Goal: Information Seeking & Learning: Learn about a topic

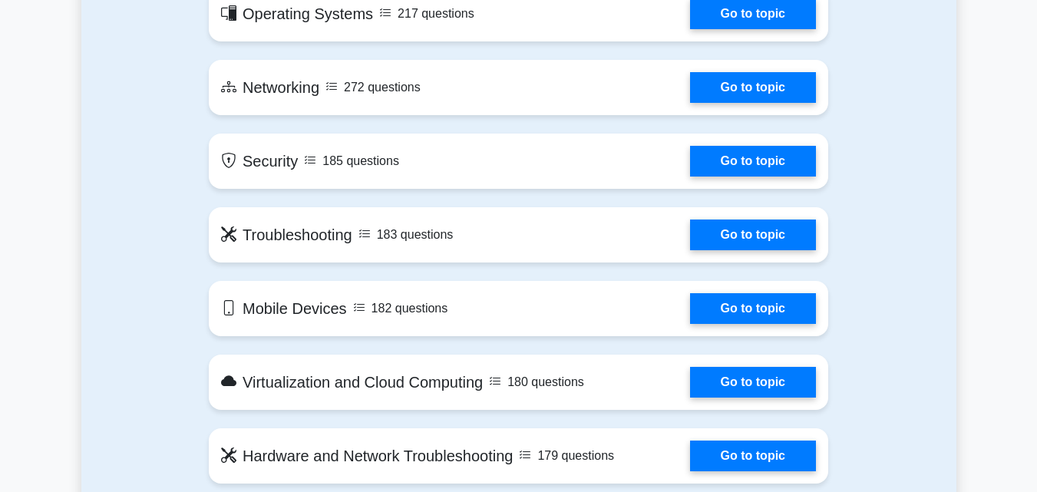
scroll to position [921, 0]
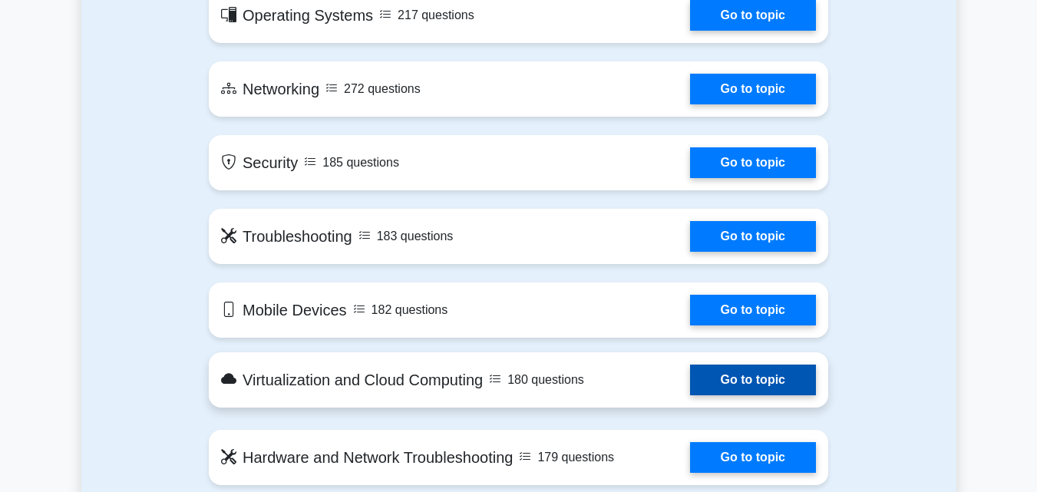
click at [756, 378] on link "Go to topic" at bounding box center [753, 380] width 126 height 31
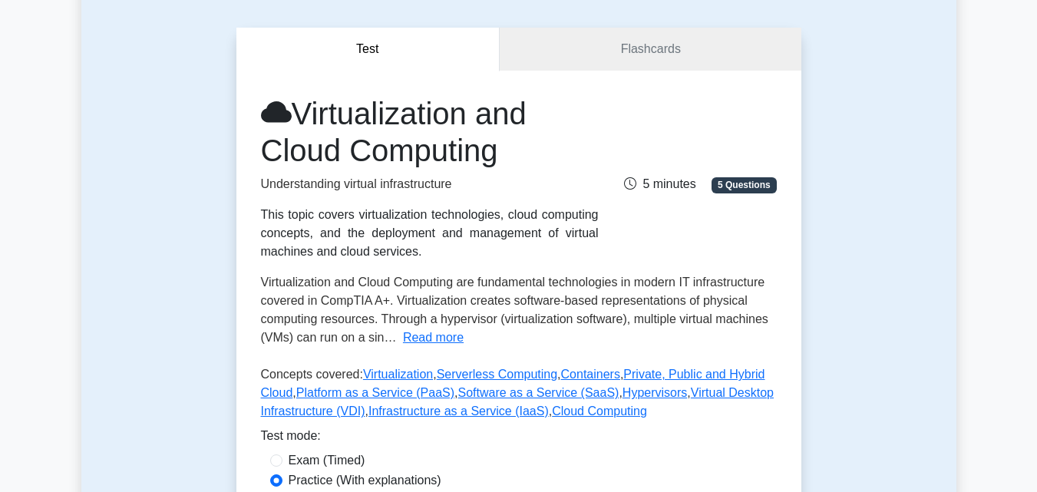
scroll to position [118, 0]
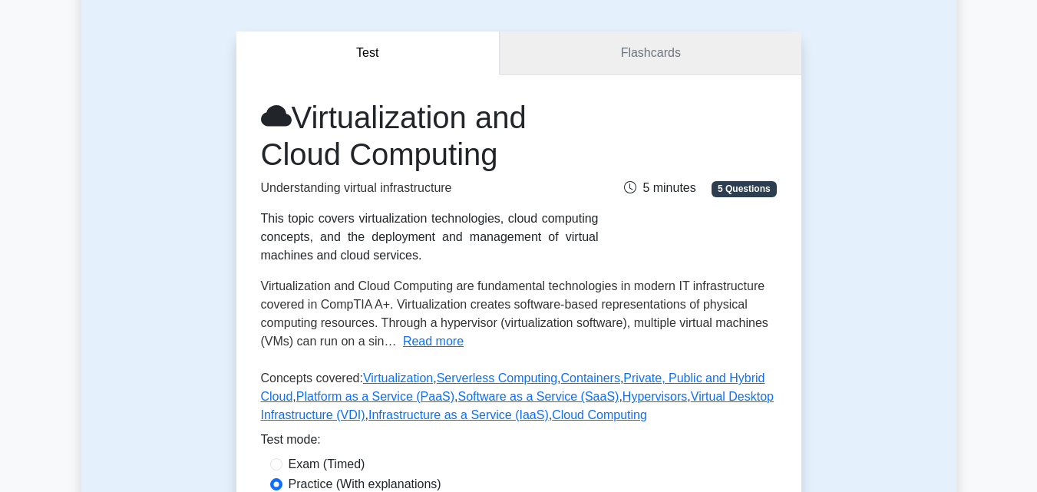
click at [673, 55] on link "Flashcards" at bounding box center [650, 53] width 301 height 44
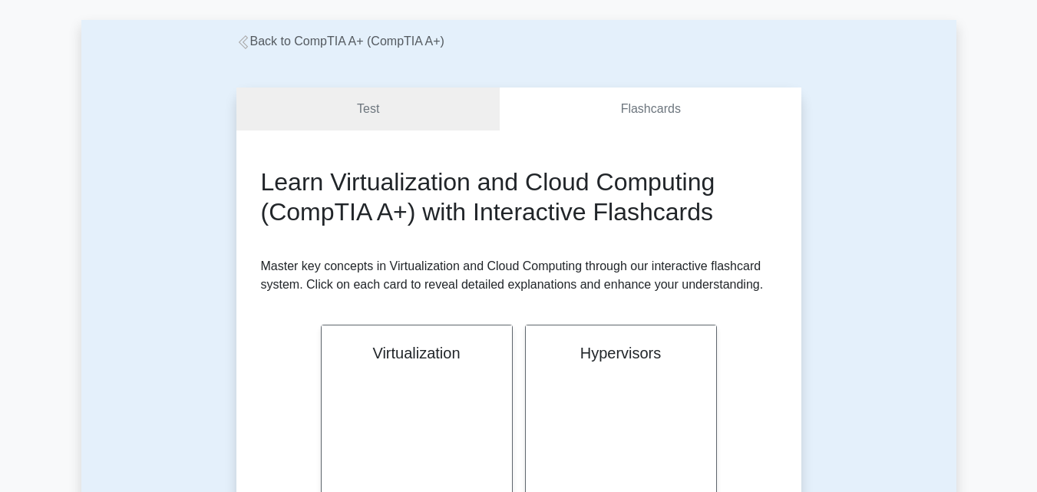
scroll to position [61, 0]
click at [373, 107] on link "Test" at bounding box center [368, 110] width 264 height 44
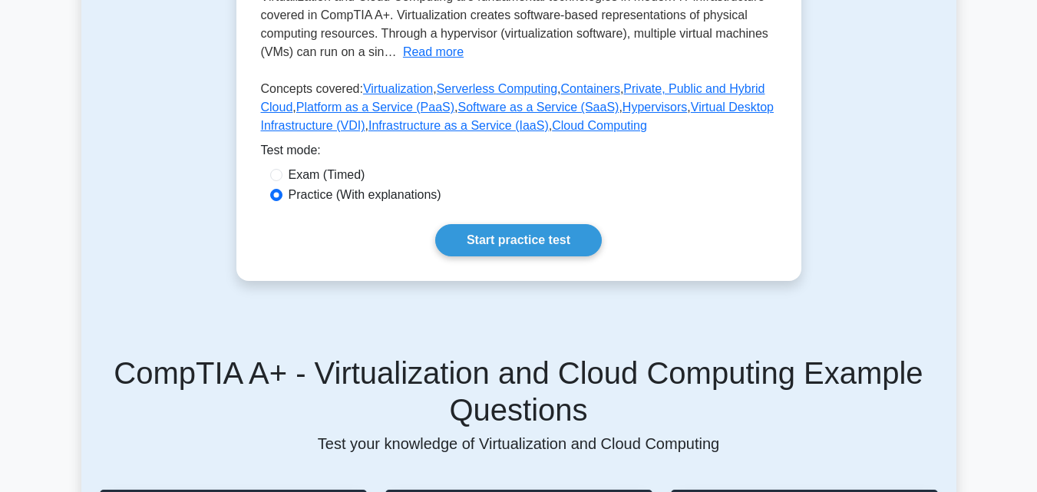
drag, startPoint x: 1042, startPoint y: 87, endPoint x: 1044, endPoint y: 180, distance: 92.1
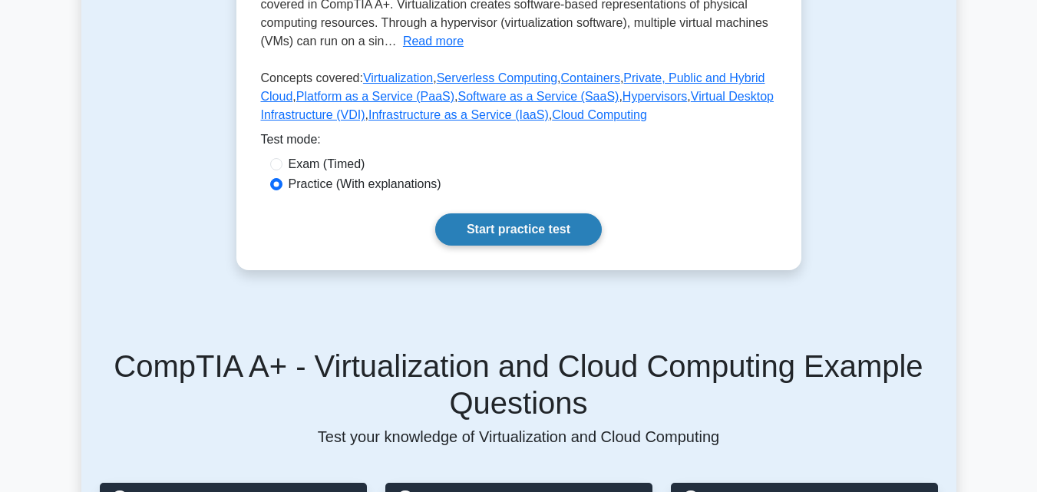
click at [504, 226] on link "Start practice test" at bounding box center [518, 229] width 167 height 32
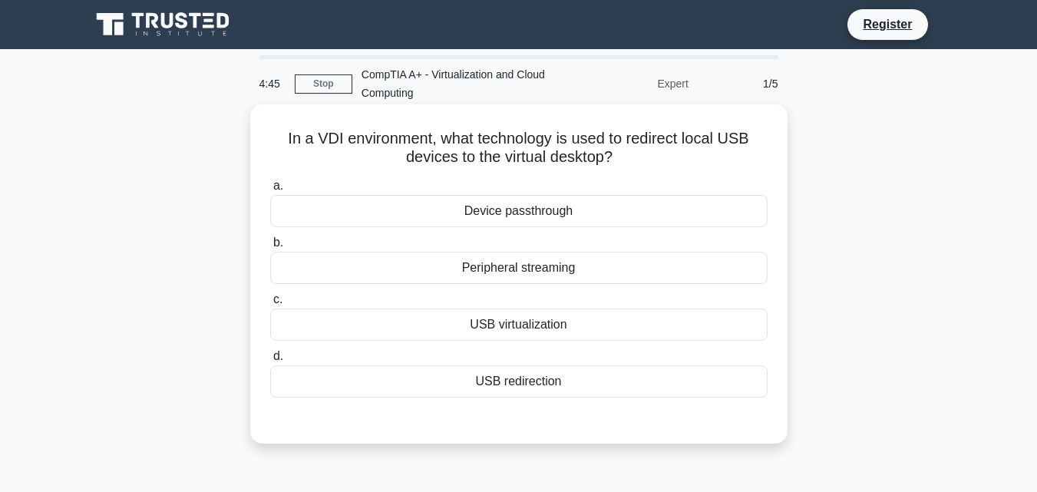
click at [518, 324] on div "USB virtualization" at bounding box center [518, 325] width 497 height 32
click at [270, 305] on input "c. USB virtualization" at bounding box center [270, 300] width 0 height 10
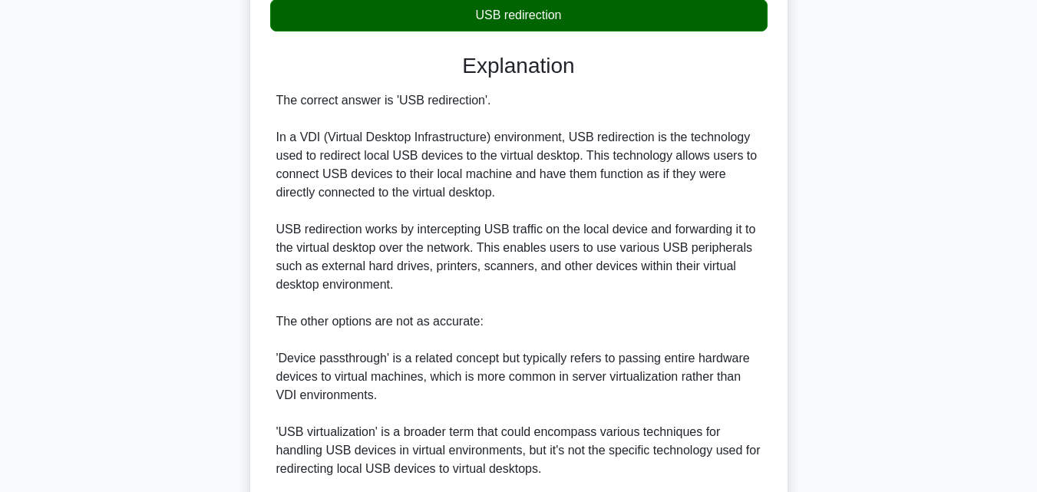
scroll to position [549, 0]
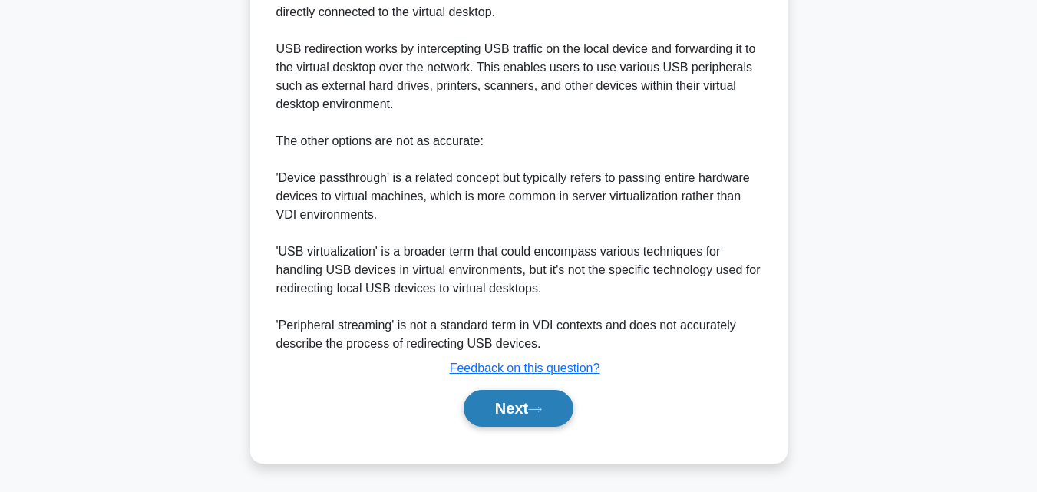
click at [530, 396] on button "Next" at bounding box center [519, 408] width 110 height 37
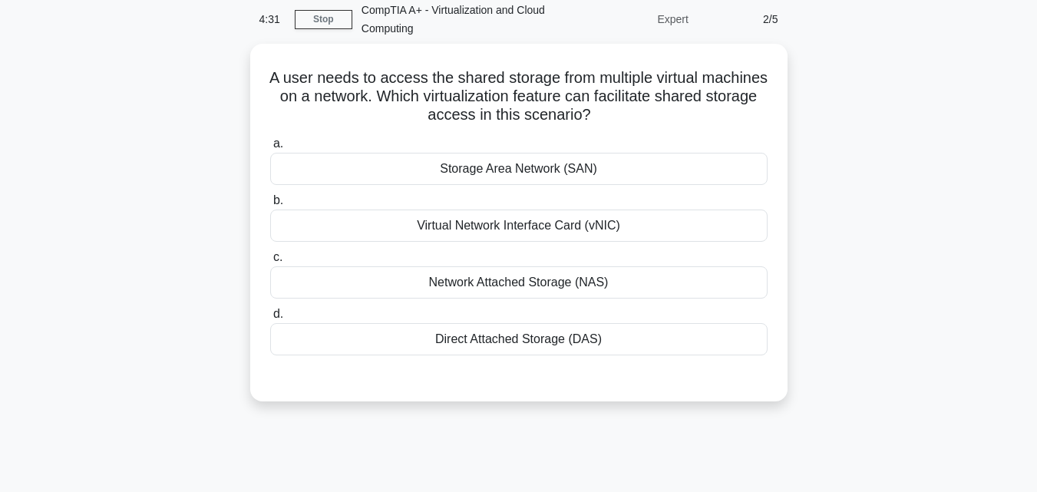
scroll to position [63, 0]
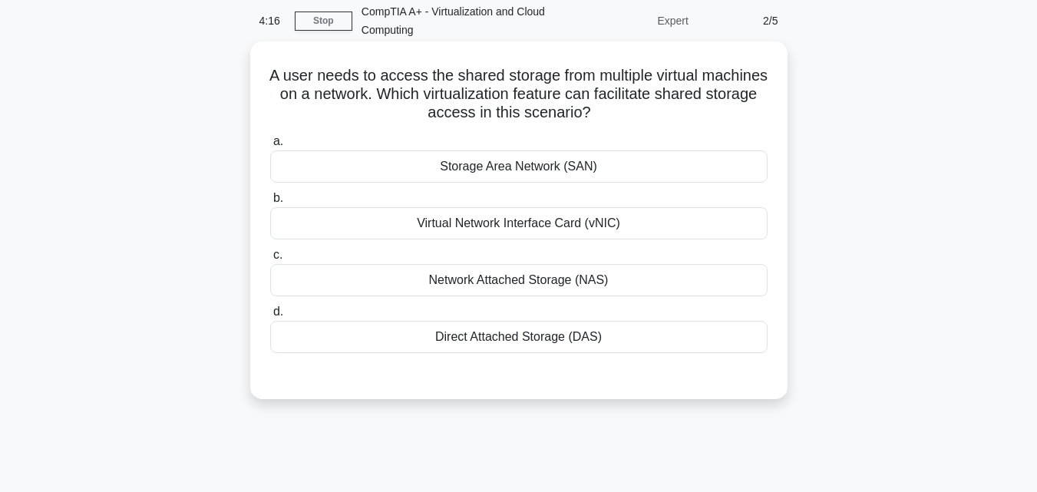
click at [528, 223] on div "Virtual Network Interface Card (vNIC)" at bounding box center [518, 223] width 497 height 32
click at [270, 203] on input "b. Virtual Network Interface Card (vNIC)" at bounding box center [270, 198] width 0 height 10
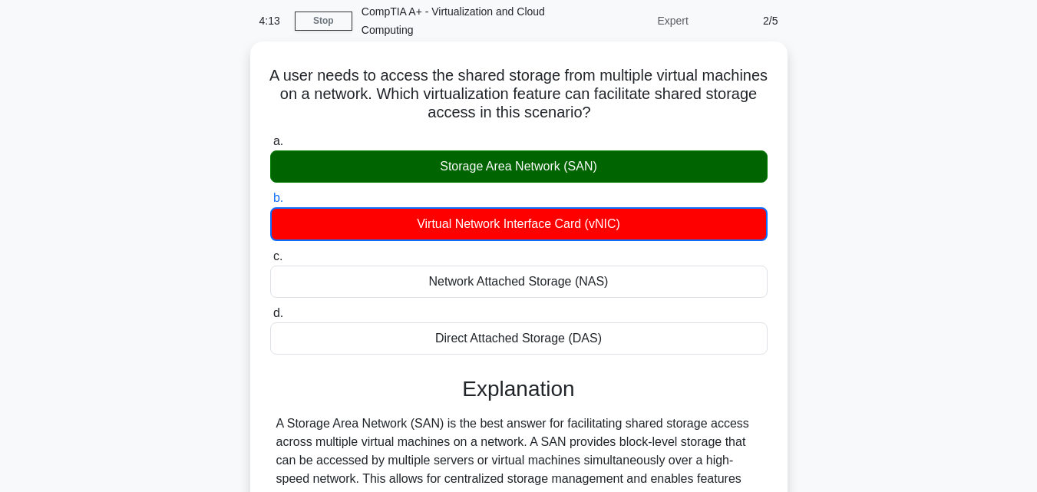
click at [517, 164] on div "Storage Area Network (SAN)" at bounding box center [518, 166] width 497 height 32
click at [270, 147] on input "a. Storage Area Network (SAN)" at bounding box center [270, 142] width 0 height 10
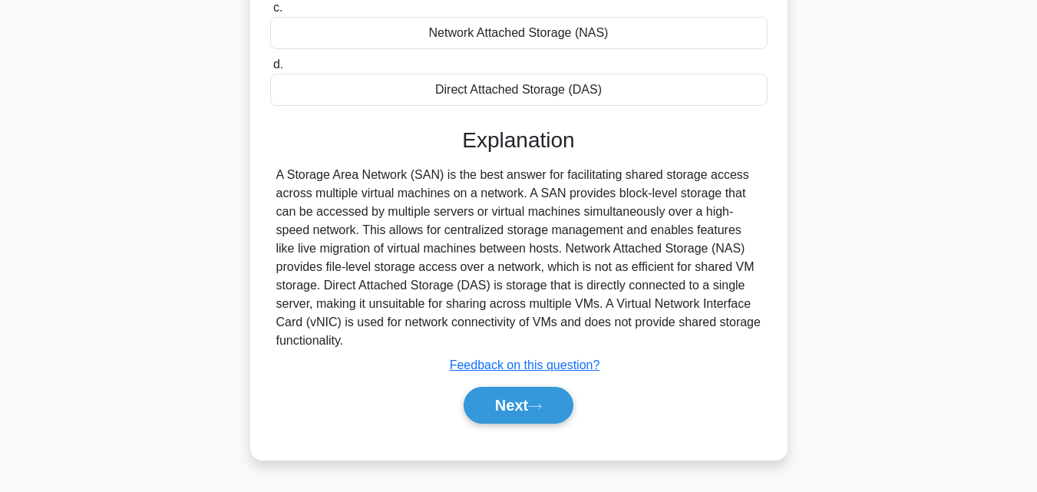
scroll to position [325, 0]
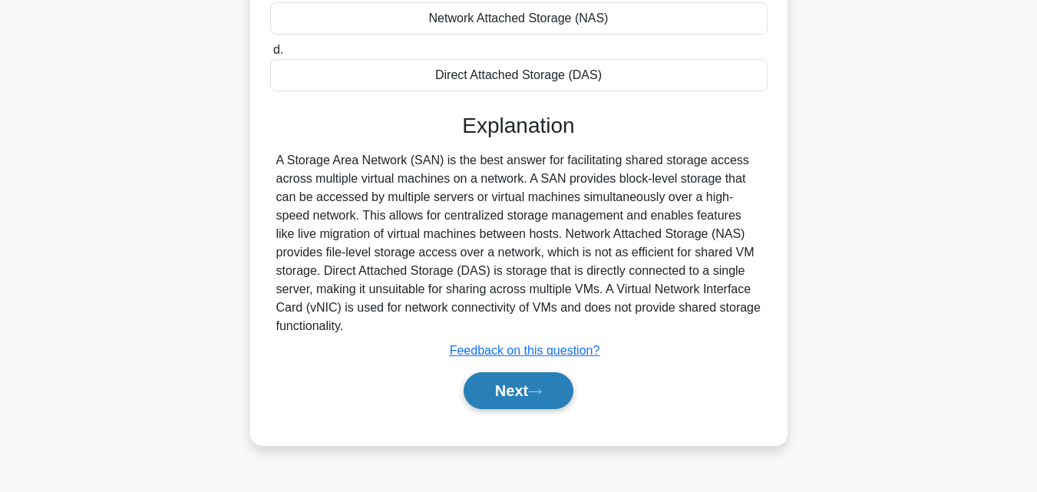
click at [530, 394] on button "Next" at bounding box center [519, 390] width 110 height 37
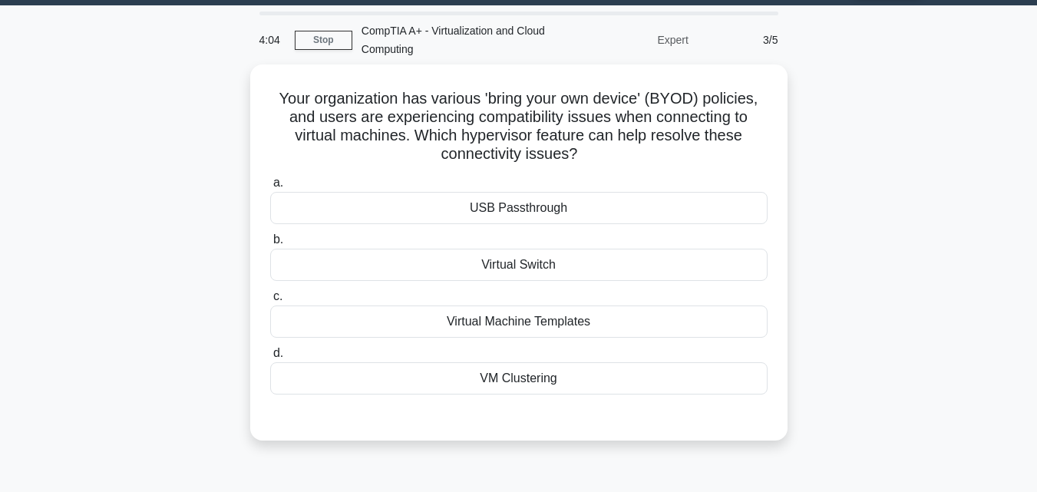
scroll to position [42, 0]
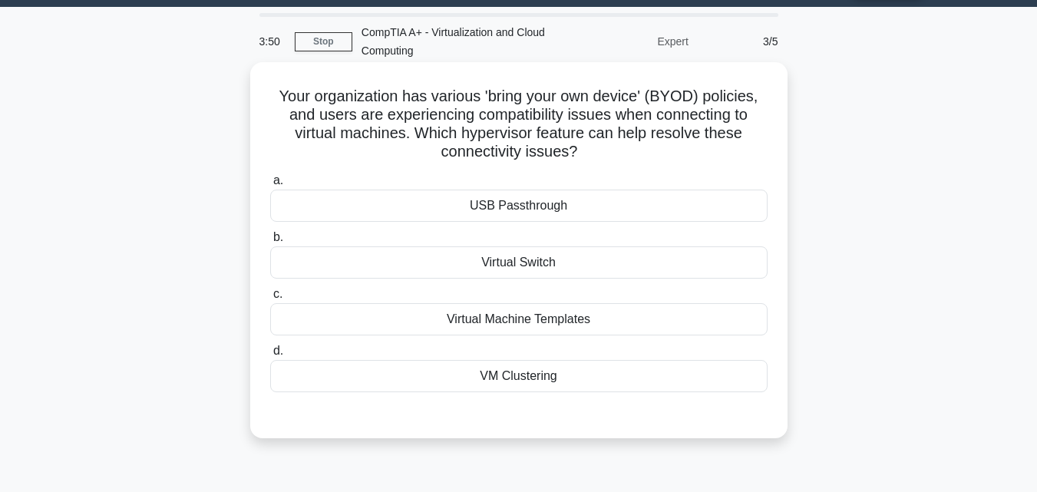
click at [512, 372] on div "VM Clustering" at bounding box center [518, 376] width 497 height 32
click at [270, 356] on input "d. VM Clustering" at bounding box center [270, 351] width 0 height 10
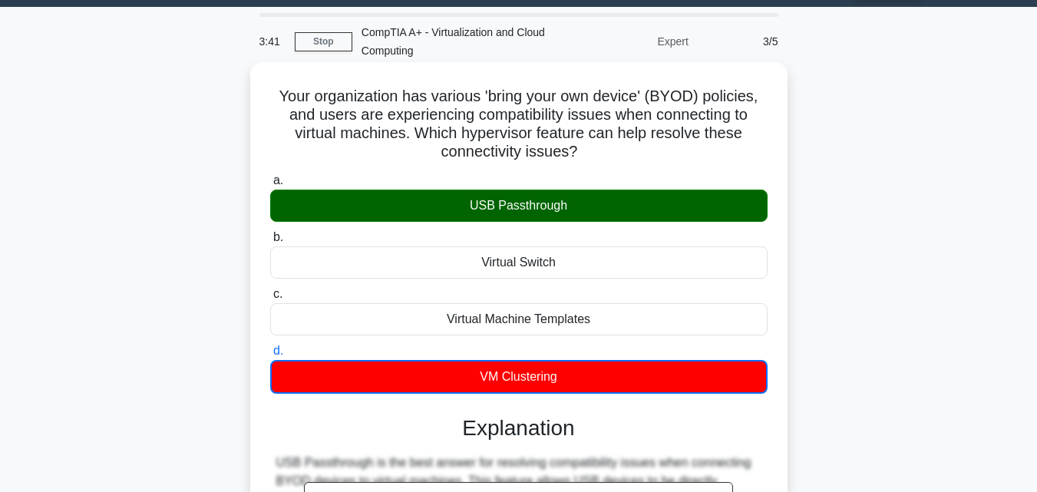
click at [270, 176] on input "a. USB Passthrough" at bounding box center [270, 181] width 0 height 10
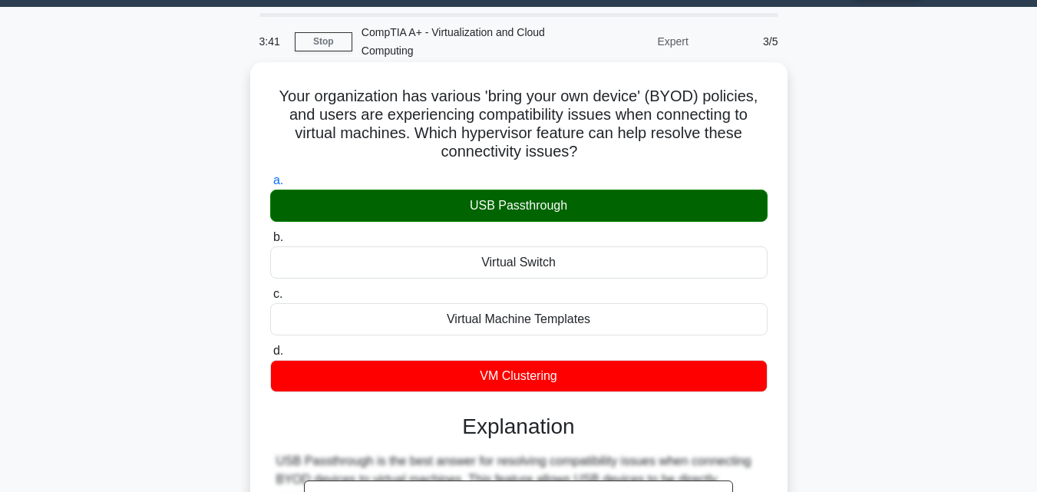
click at [270, 233] on input "b. Virtual Switch" at bounding box center [270, 238] width 0 height 10
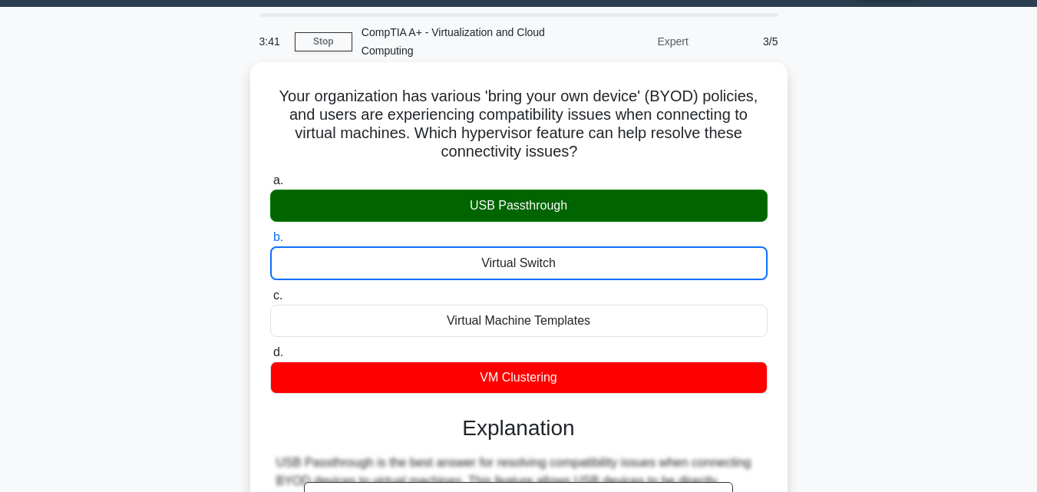
click at [270, 291] on input "c. Virtual Machine Templates" at bounding box center [270, 296] width 0 height 10
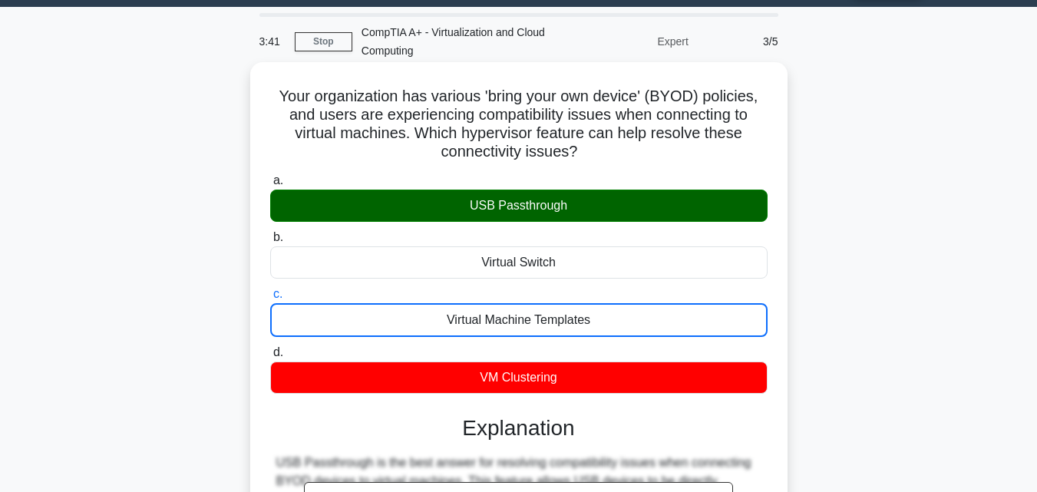
click at [270, 348] on input "d. VM Clustering" at bounding box center [270, 353] width 0 height 10
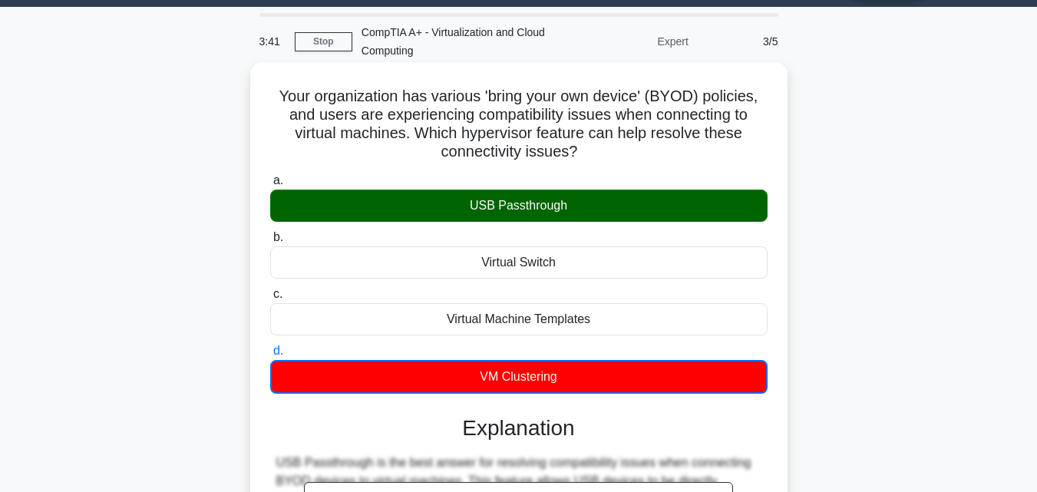
click at [270, 176] on input "a. USB Passthrough" at bounding box center [270, 181] width 0 height 10
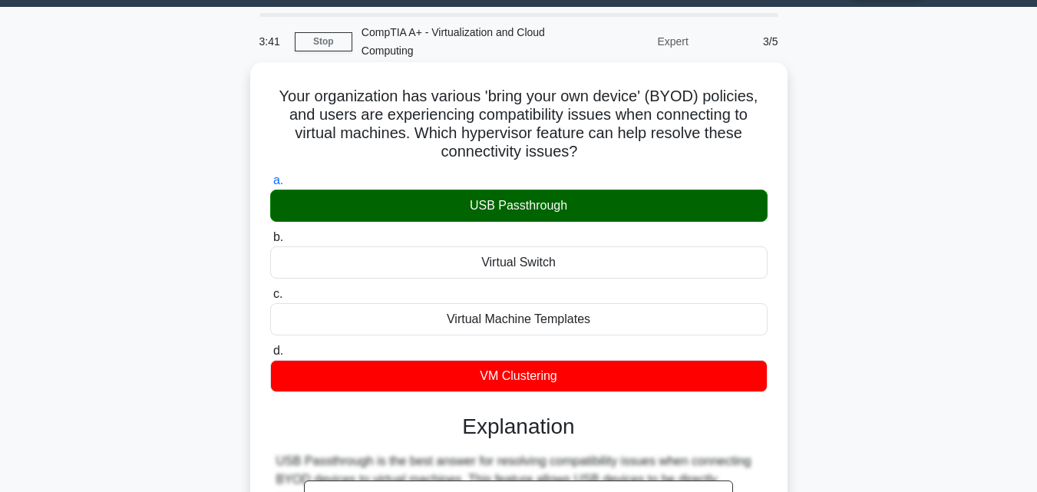
click at [270, 233] on input "b. Virtual Switch" at bounding box center [270, 238] width 0 height 10
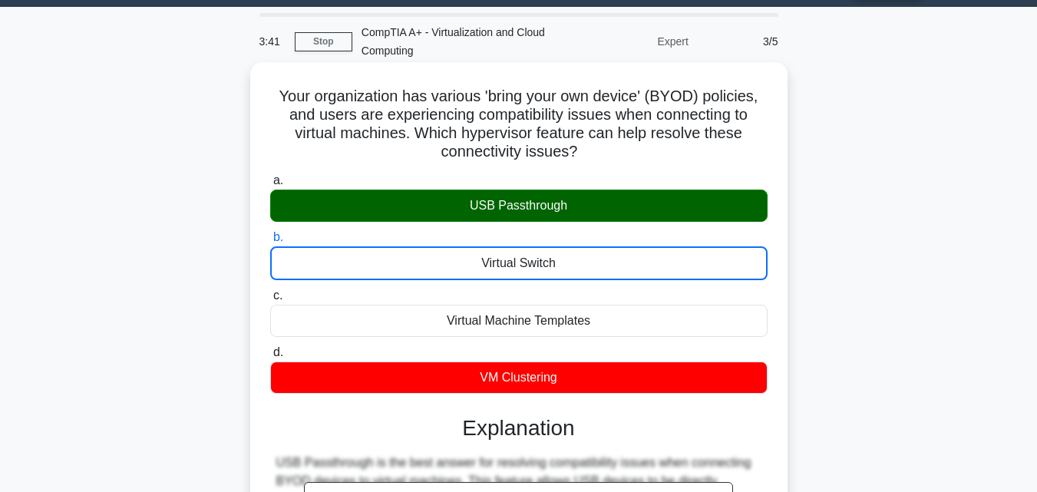
click at [270, 291] on input "c. Virtual Machine Templates" at bounding box center [270, 296] width 0 height 10
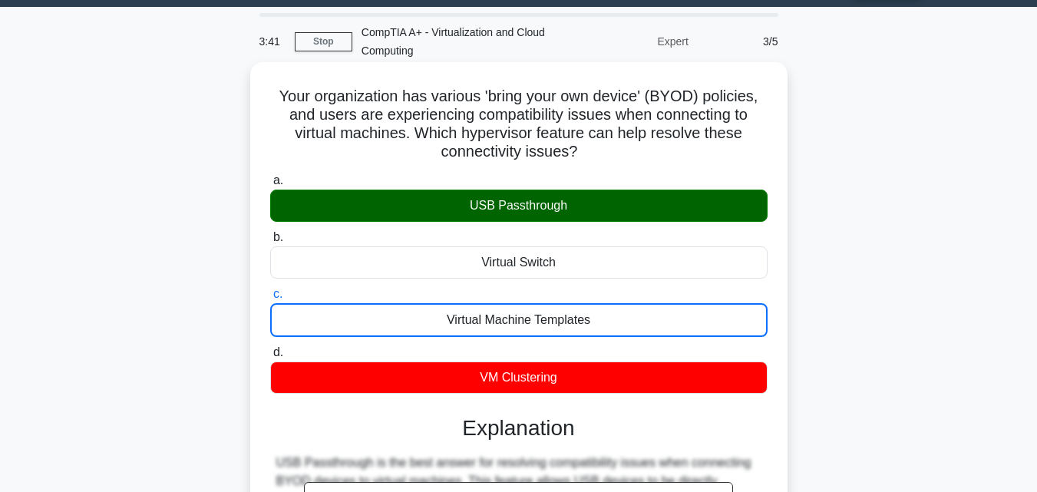
click at [270, 348] on input "d. VM Clustering" at bounding box center [270, 353] width 0 height 10
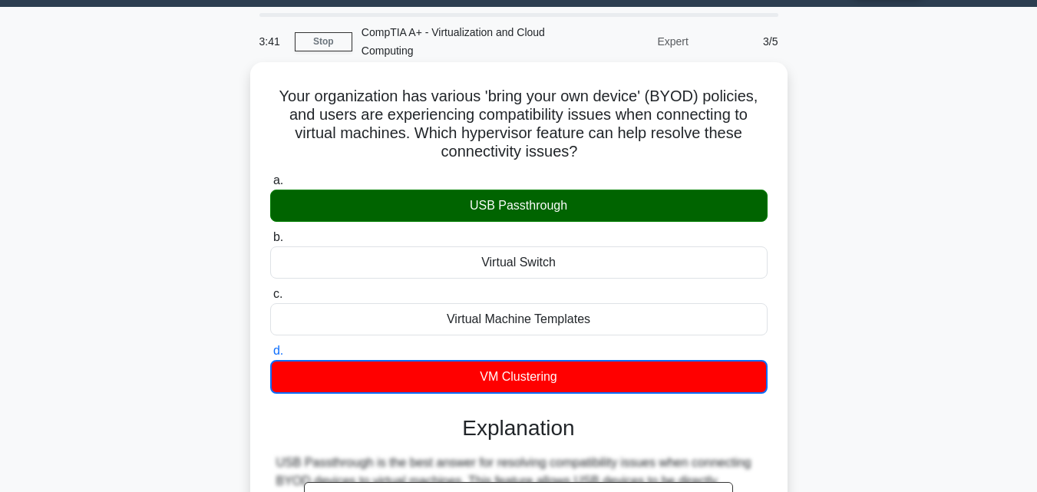
click at [270, 176] on input "a. USB Passthrough" at bounding box center [270, 181] width 0 height 10
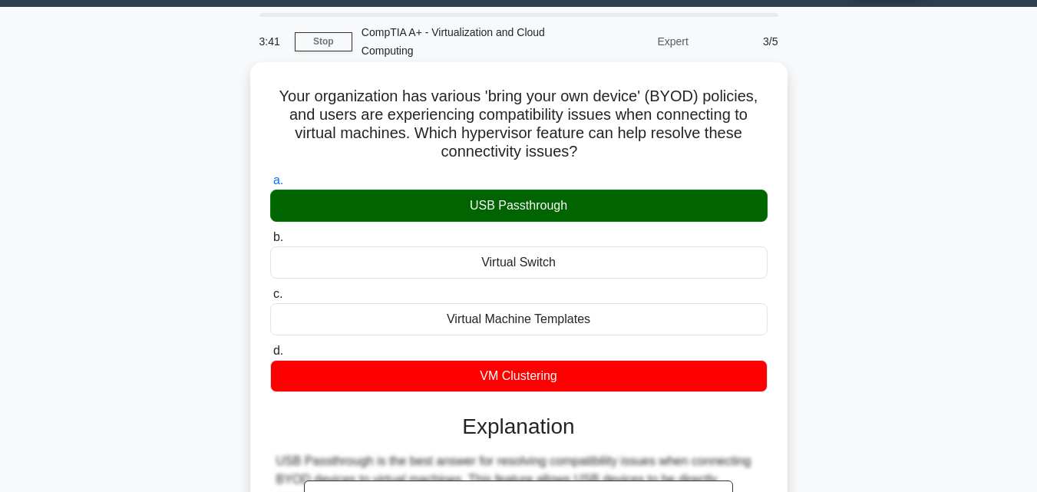
click at [270, 233] on input "b. Virtual Switch" at bounding box center [270, 238] width 0 height 10
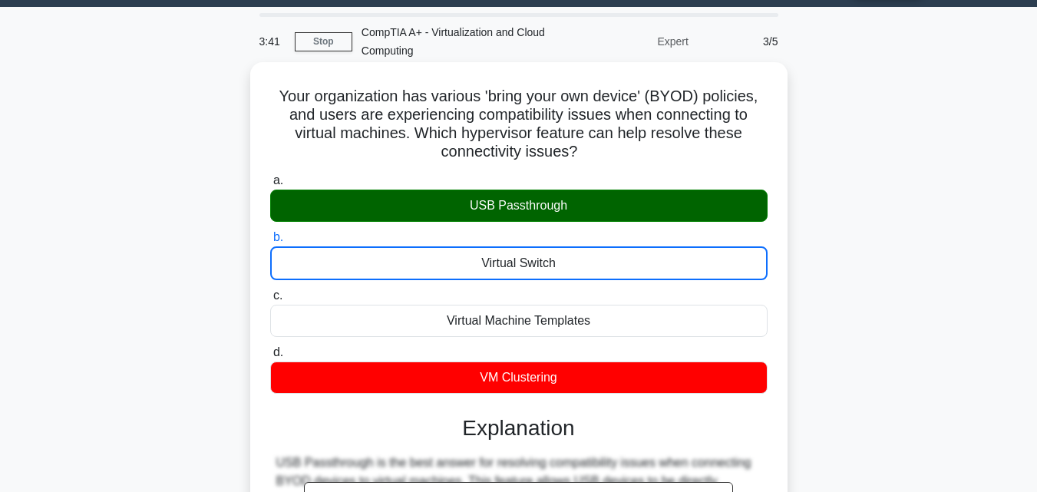
click at [270, 291] on input "c. Virtual Machine Templates" at bounding box center [270, 296] width 0 height 10
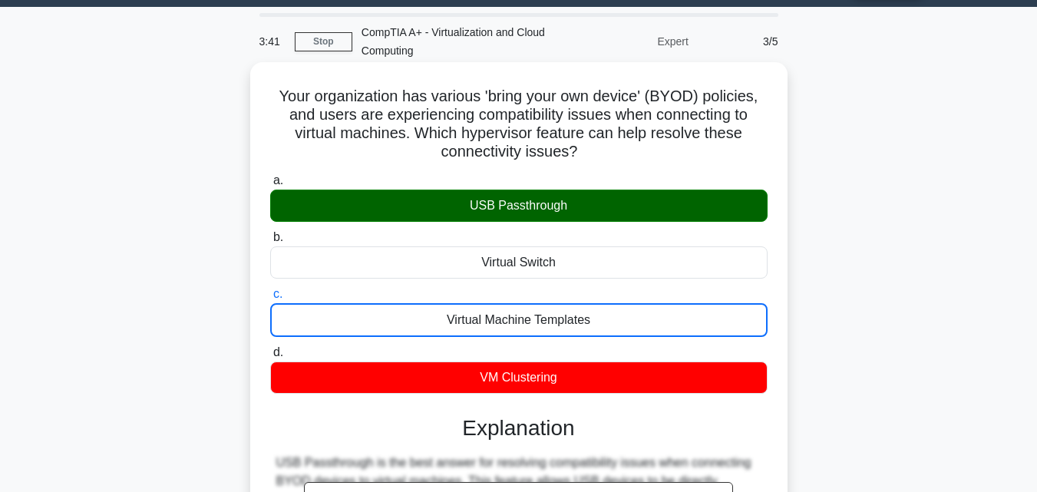
click at [270, 348] on input "d. VM Clustering" at bounding box center [270, 353] width 0 height 10
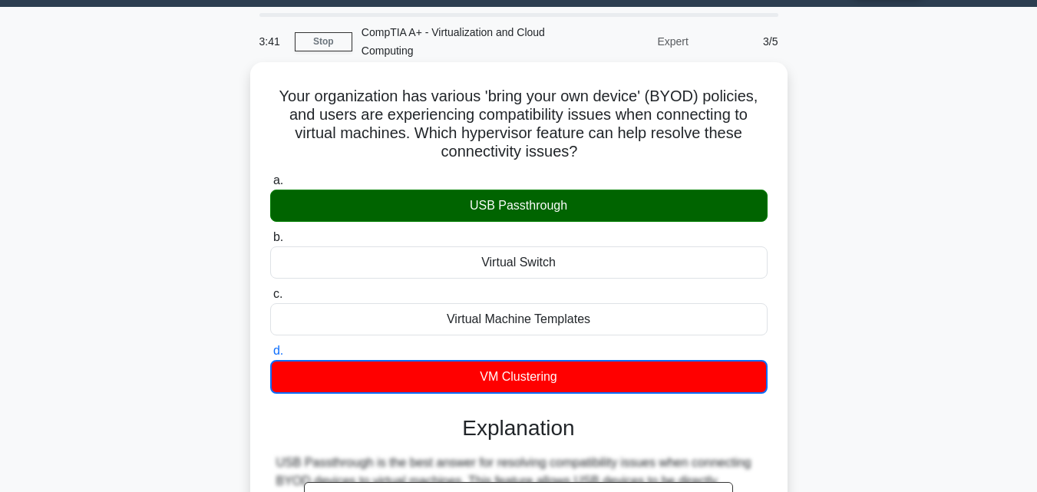
click at [270, 176] on input "a. USB Passthrough" at bounding box center [270, 181] width 0 height 10
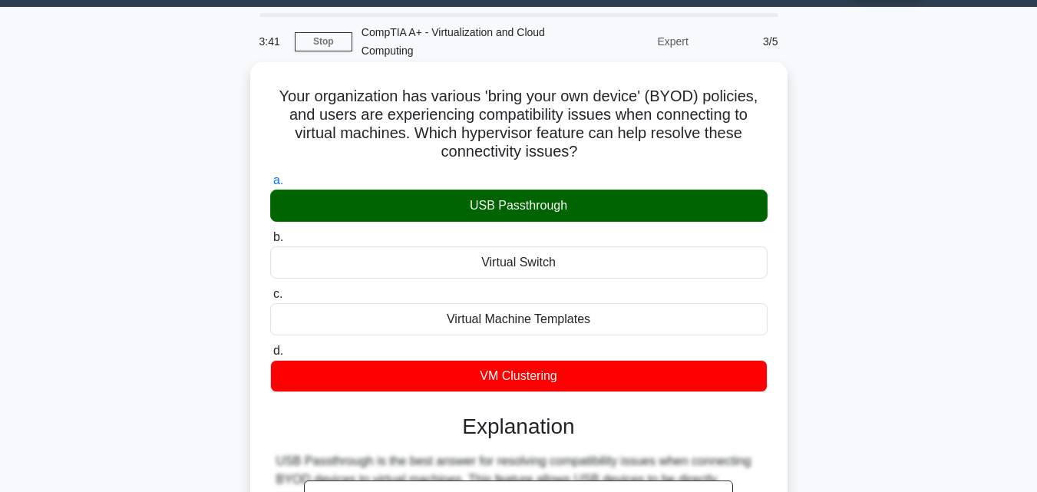
click at [270, 233] on input "b. Virtual Switch" at bounding box center [270, 238] width 0 height 10
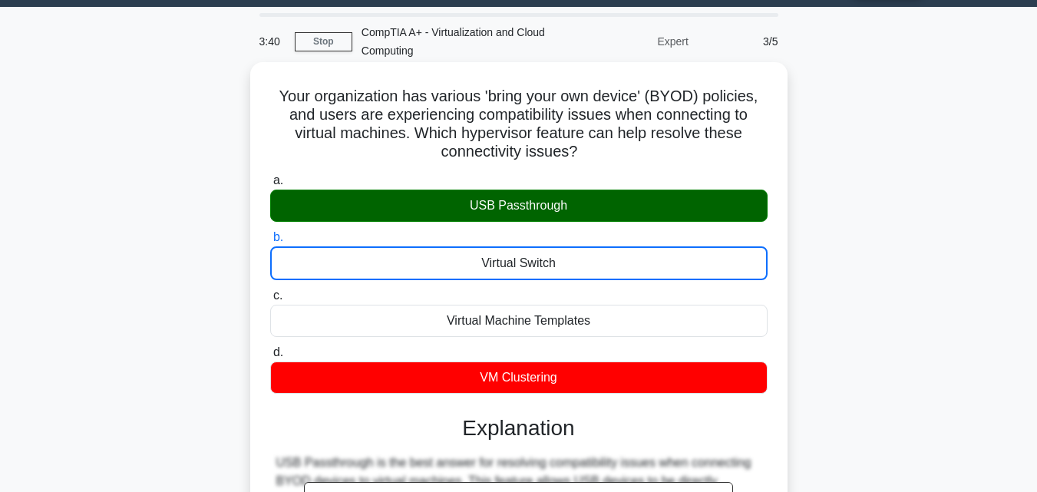
click at [270, 291] on input "c. Virtual Machine Templates" at bounding box center [270, 296] width 0 height 10
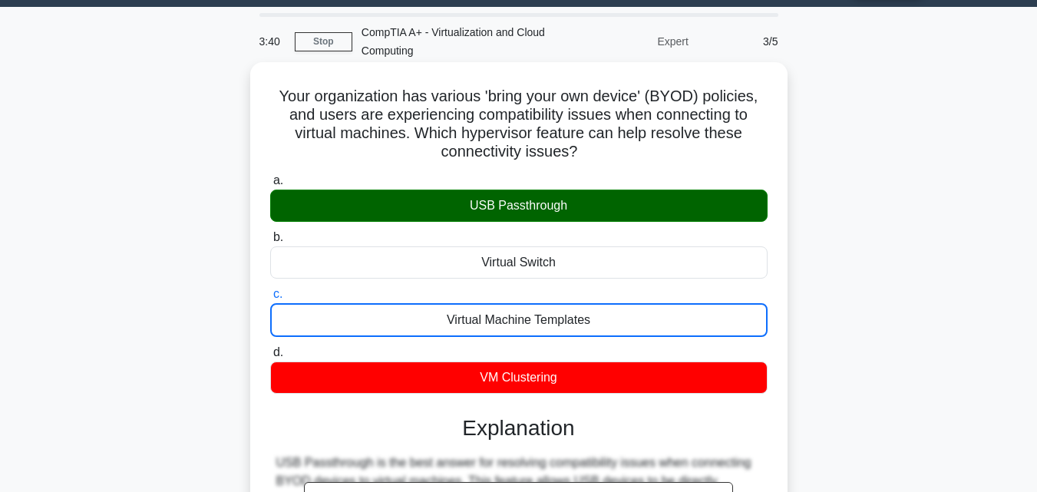
click at [270, 348] on input "d. VM Clustering" at bounding box center [270, 353] width 0 height 10
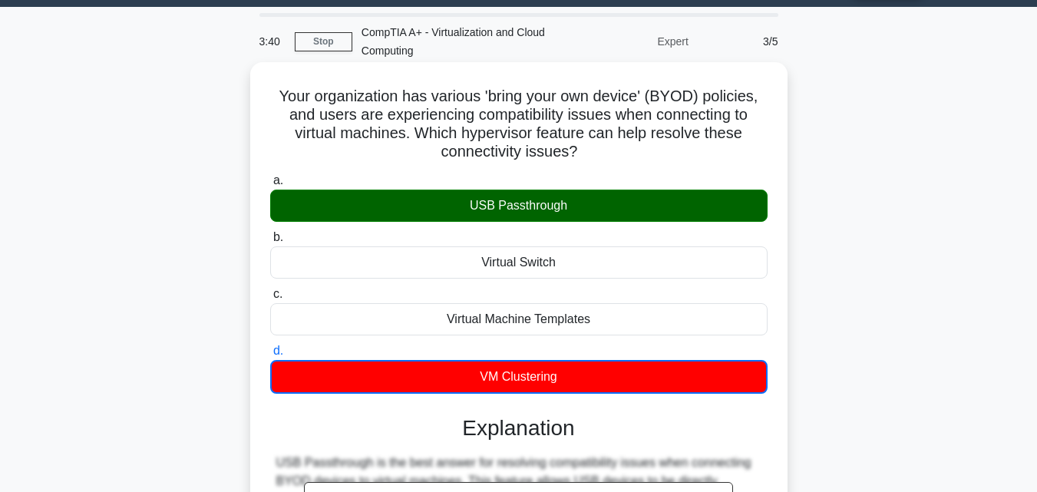
click at [270, 176] on input "a. USB Passthrough" at bounding box center [270, 181] width 0 height 10
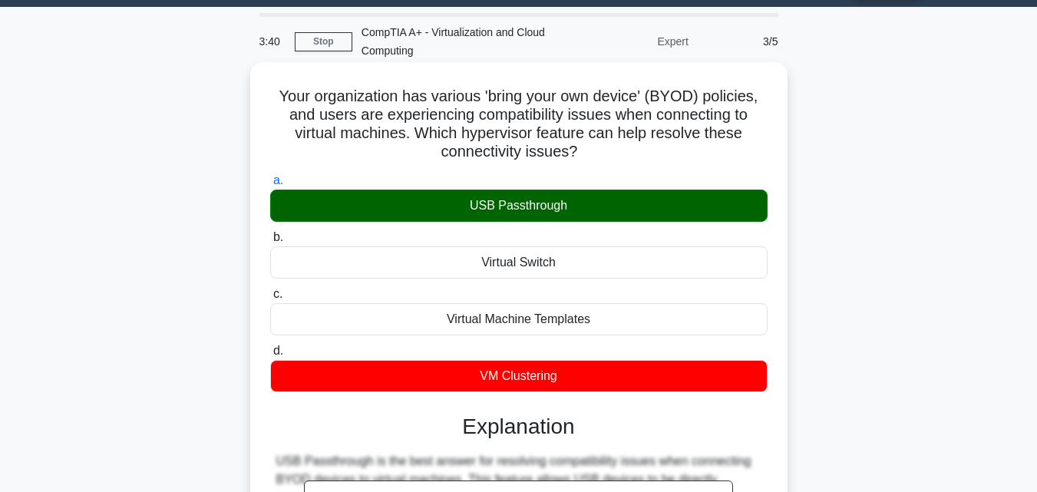
click at [270, 233] on input "b. Virtual Switch" at bounding box center [270, 238] width 0 height 10
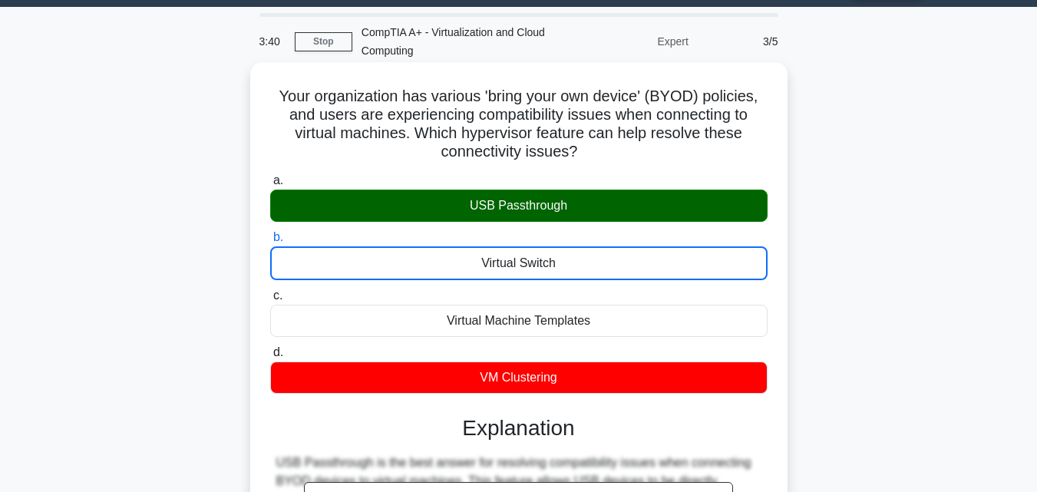
click at [270, 291] on input "c. Virtual Machine Templates" at bounding box center [270, 296] width 0 height 10
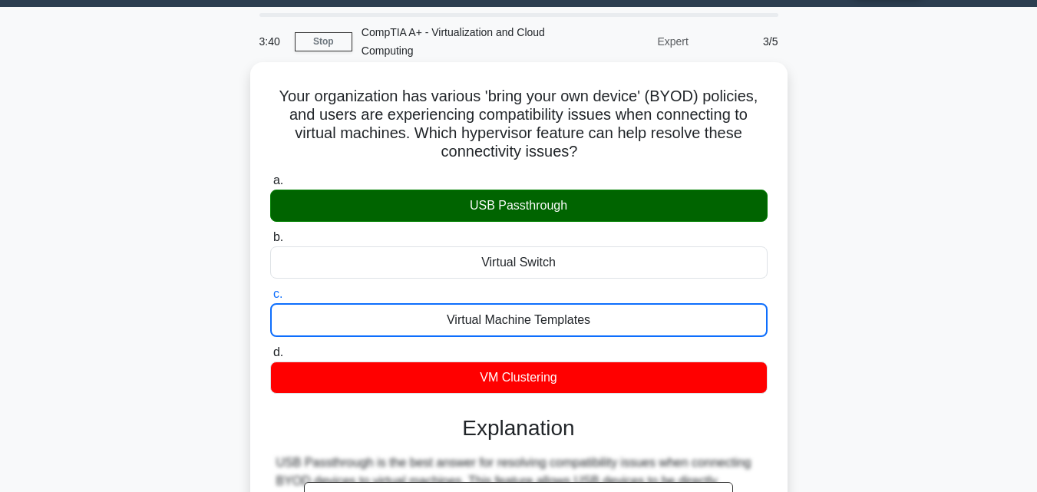
click at [270, 348] on input "d. VM Clustering" at bounding box center [270, 353] width 0 height 10
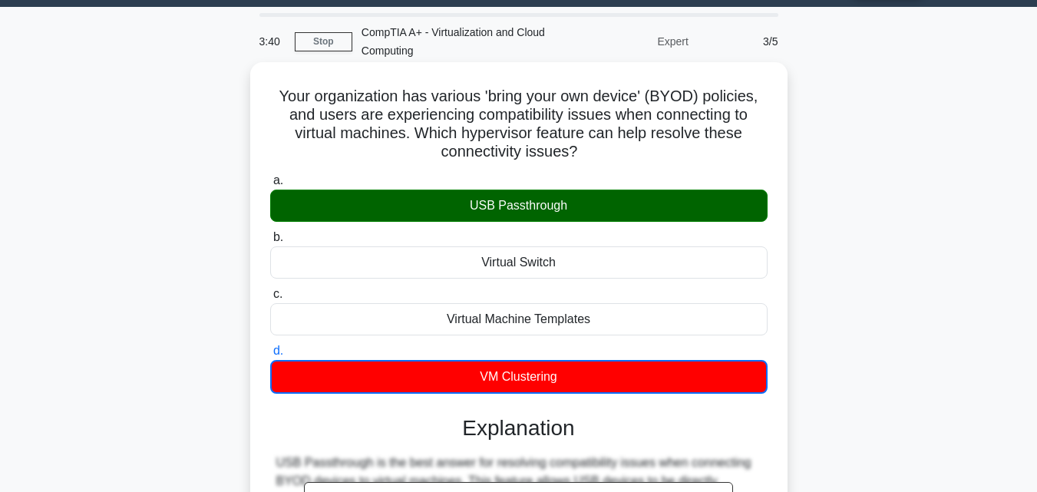
click at [270, 176] on input "a. USB Passthrough" at bounding box center [270, 181] width 0 height 10
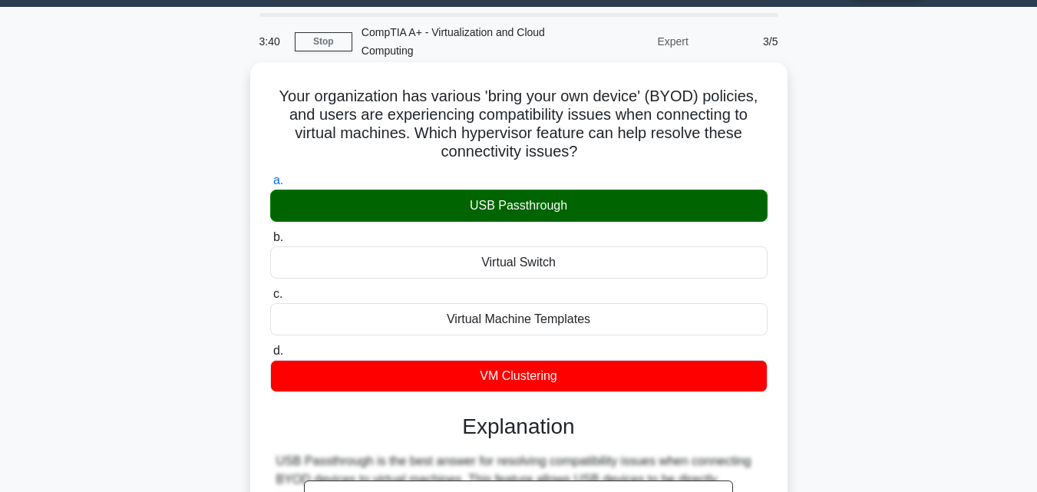
click at [270, 233] on input "b. Virtual Switch" at bounding box center [270, 238] width 0 height 10
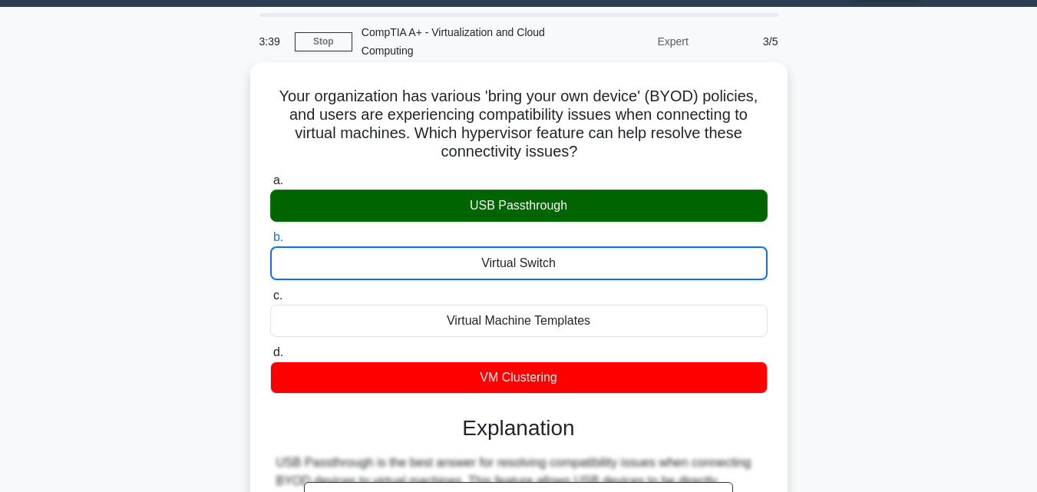
click at [270, 291] on input "c. Virtual Machine Templates" at bounding box center [270, 296] width 0 height 10
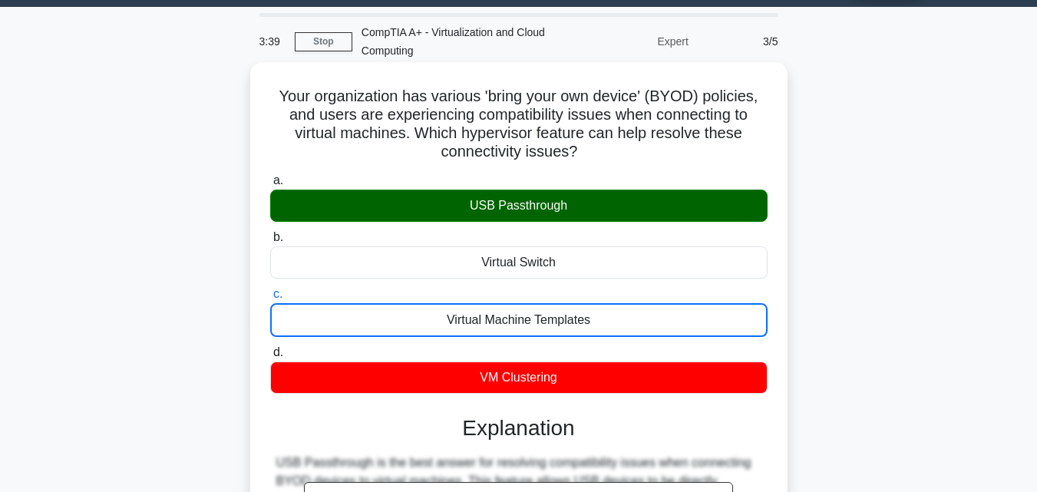
click at [270, 348] on input "d. VM Clustering" at bounding box center [270, 353] width 0 height 10
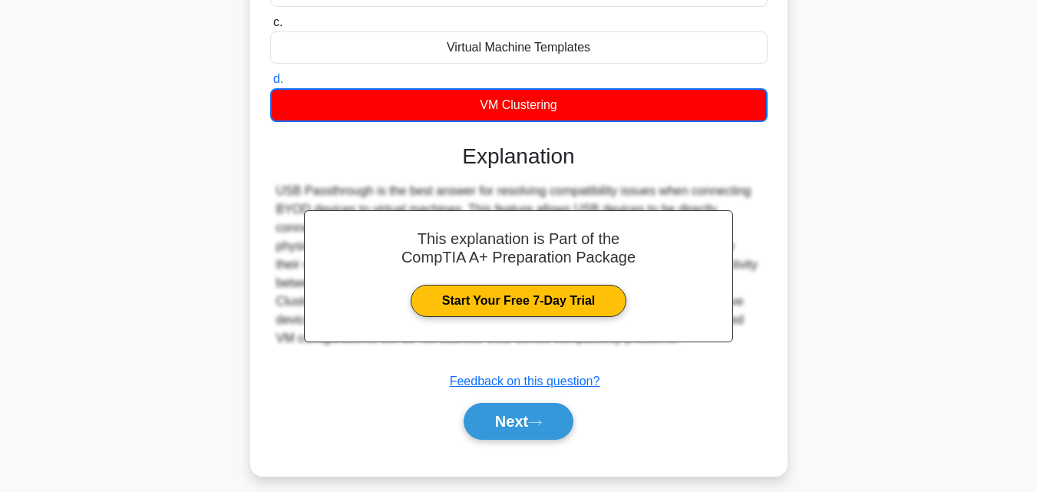
scroll to position [337, 0]
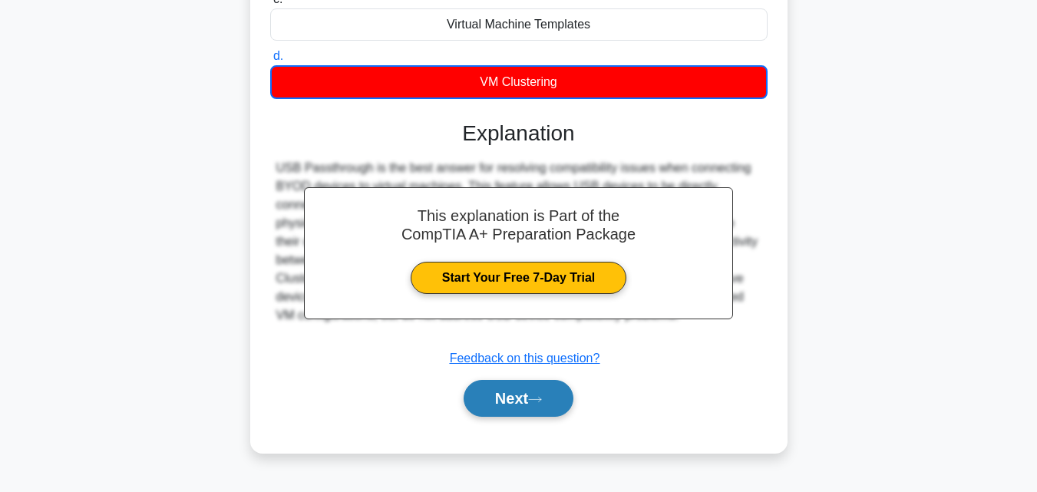
click at [519, 400] on button "Next" at bounding box center [519, 398] width 110 height 37
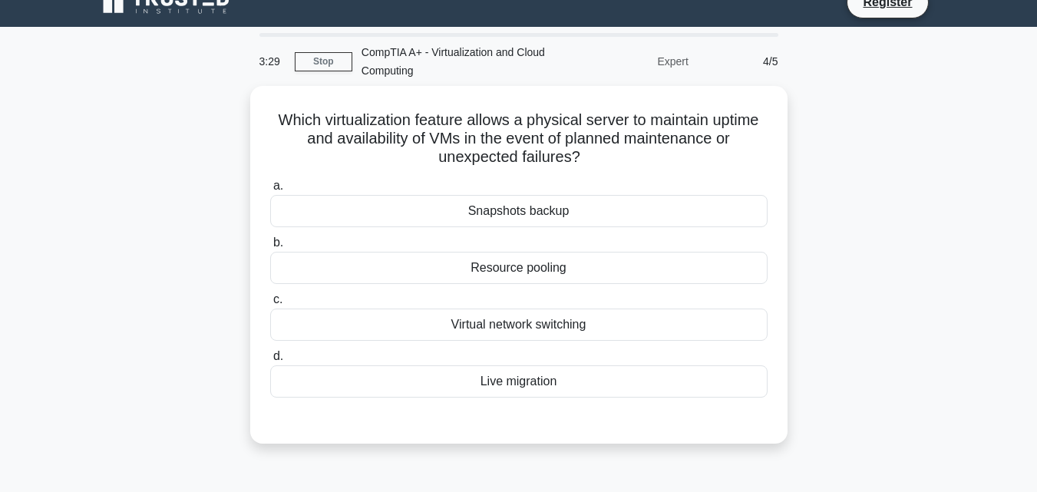
scroll to position [19, 0]
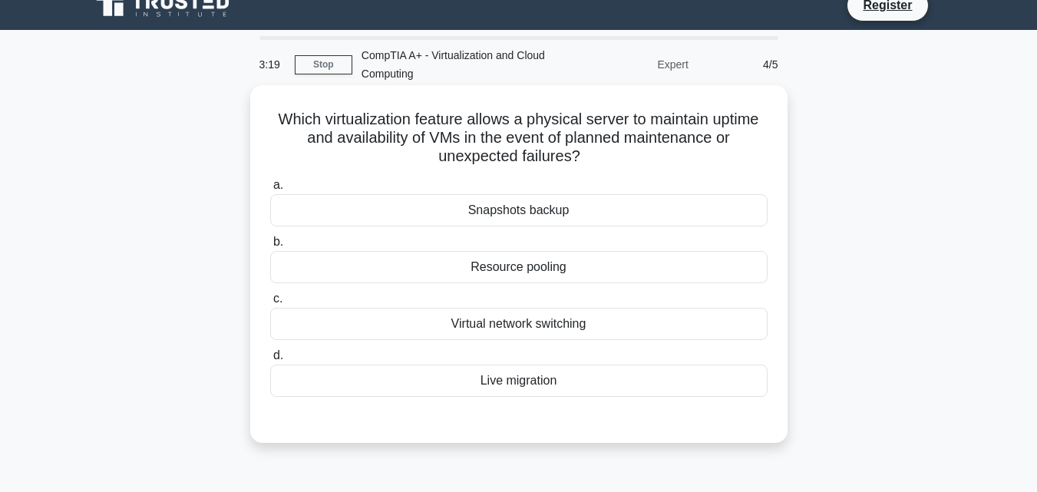
click at [516, 378] on div "Live migration" at bounding box center [518, 381] width 497 height 32
click at [270, 361] on input "d. Live migration" at bounding box center [270, 356] width 0 height 10
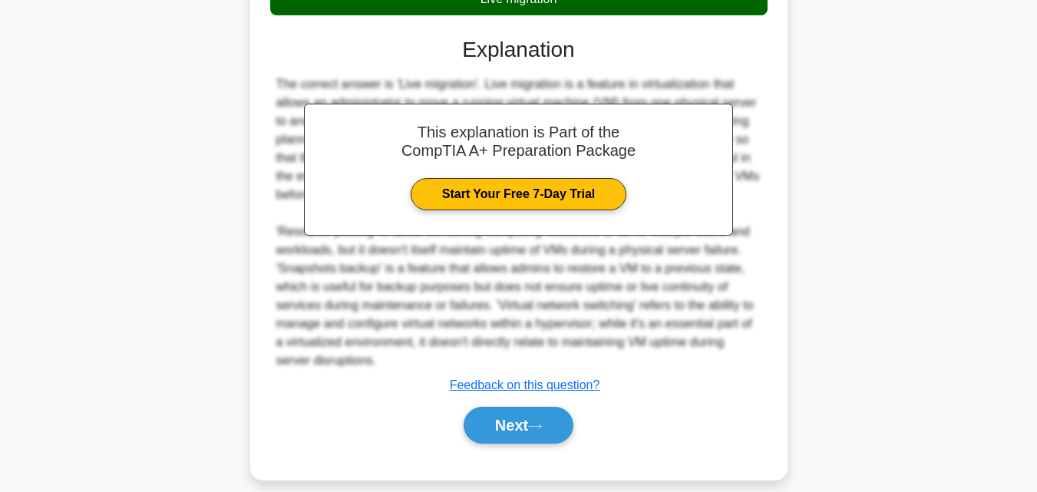
scroll to position [412, 0]
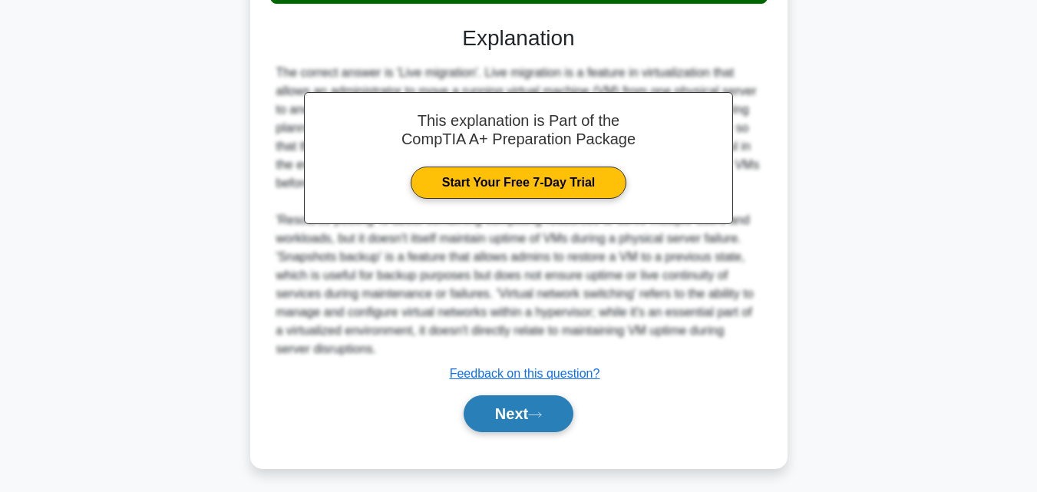
click at [531, 419] on button "Next" at bounding box center [519, 413] width 110 height 37
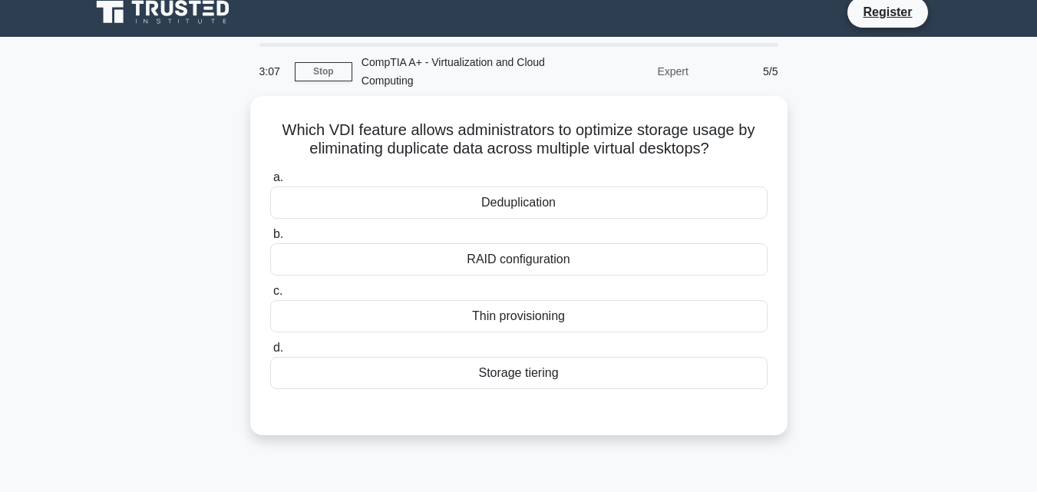
scroll to position [0, 0]
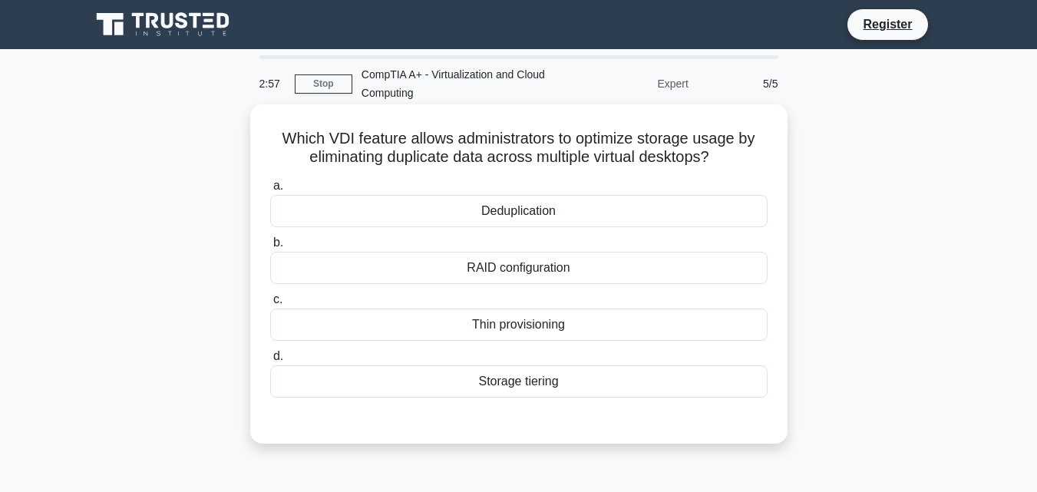
click at [567, 213] on div "Deduplication" at bounding box center [518, 211] width 497 height 32
click at [270, 191] on input "a. Deduplication" at bounding box center [270, 186] width 0 height 10
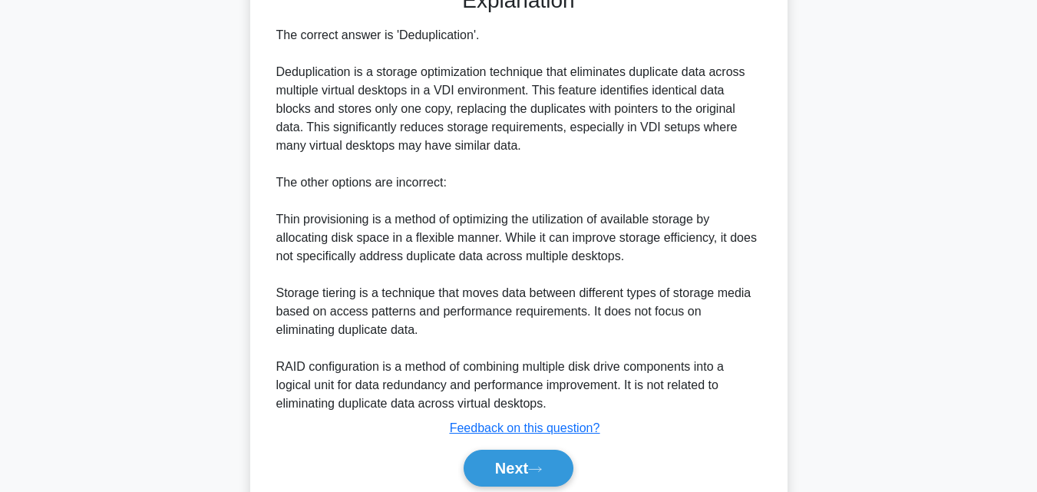
scroll to position [492, 0]
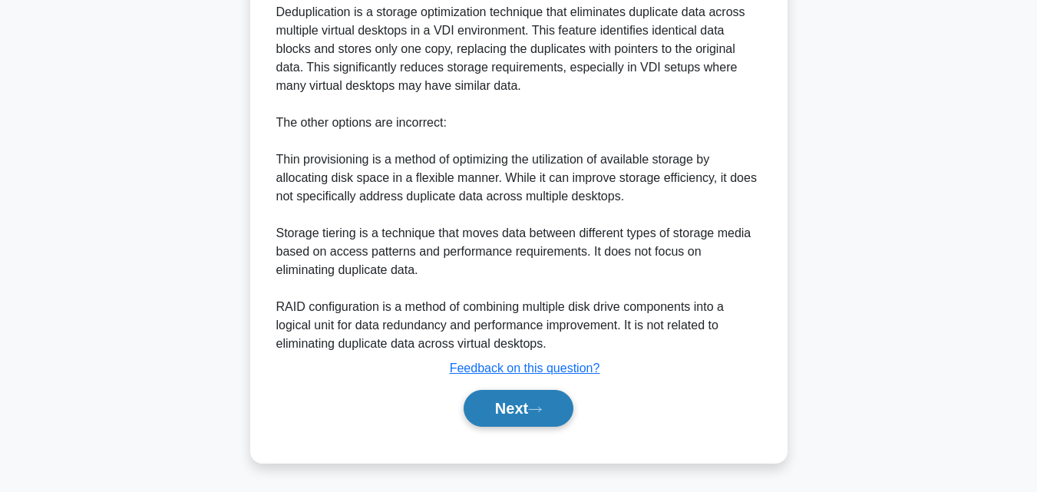
click at [542, 405] on icon at bounding box center [535, 409] width 14 height 8
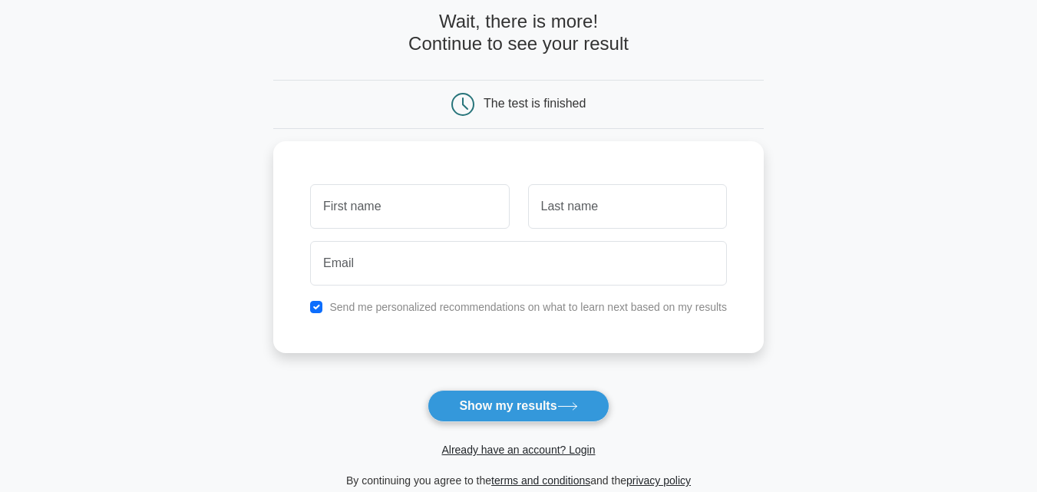
scroll to position [84, 0]
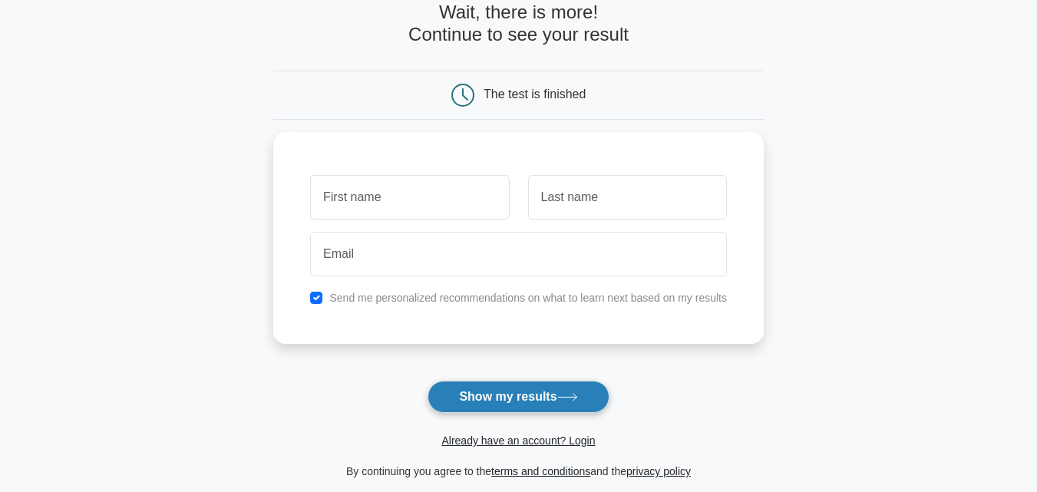
click at [528, 402] on button "Show my results" at bounding box center [517, 397] width 181 height 32
